Goal: Task Accomplishment & Management: Manage account settings

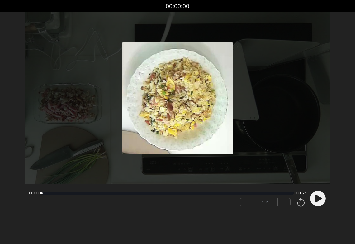
click at [319, 193] on circle at bounding box center [318, 198] width 16 height 16
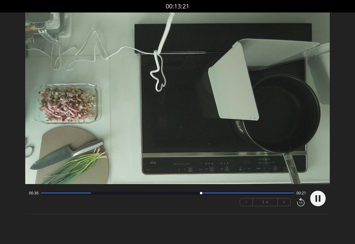
drag, startPoint x: 94, startPoint y: 193, endPoint x: 200, endPoint y: 201, distance: 106.3
click at [200, 201] on div "00:36 00:21 − 1 × +" at bounding box center [166, 198] width 280 height 21
drag, startPoint x: 203, startPoint y: 193, endPoint x: 170, endPoint y: 194, distance: 33.4
click at [194, 194] on div at bounding box center [198, 193] width 8 height 8
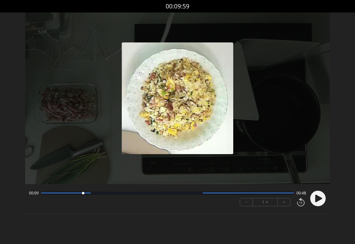
drag, startPoint x: 171, startPoint y: 194, endPoint x: 83, endPoint y: 202, distance: 88.9
click at [83, 202] on div "00:09 00:48 − 1 × +" at bounding box center [166, 198] width 280 height 21
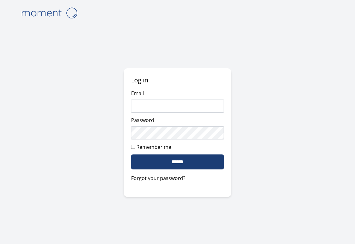
type input "**********"
click at [172, 162] on input "******" at bounding box center [177, 161] width 93 height 15
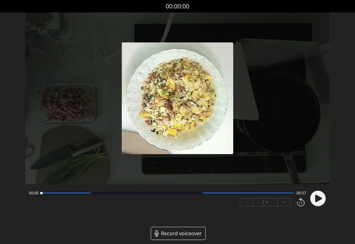
click at [317, 196] on icon at bounding box center [318, 197] width 7 height 7
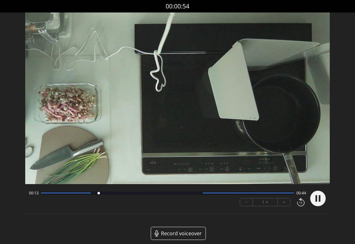
click at [317, 194] on circle at bounding box center [318, 198] width 16 height 16
